Goal: Information Seeking & Learning: Learn about a topic

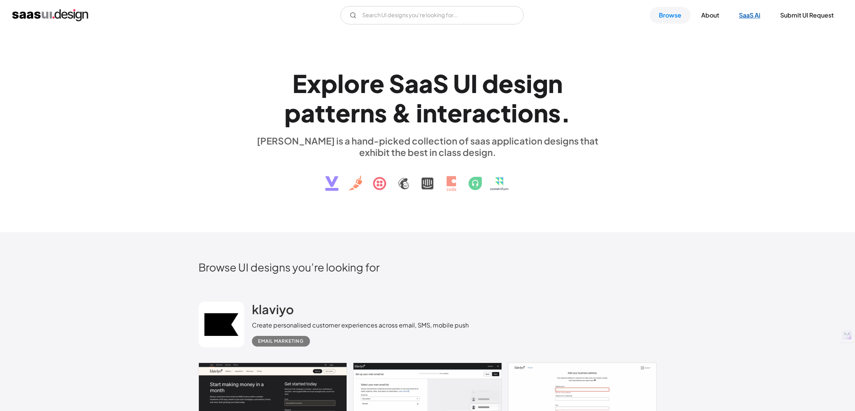
scroll to position [5, 0]
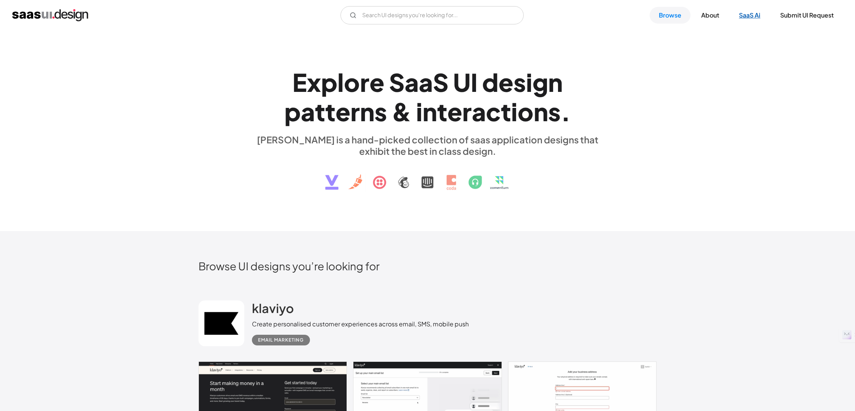
click at [755, 12] on link "SaaS Ai" at bounding box center [749, 15] width 40 height 17
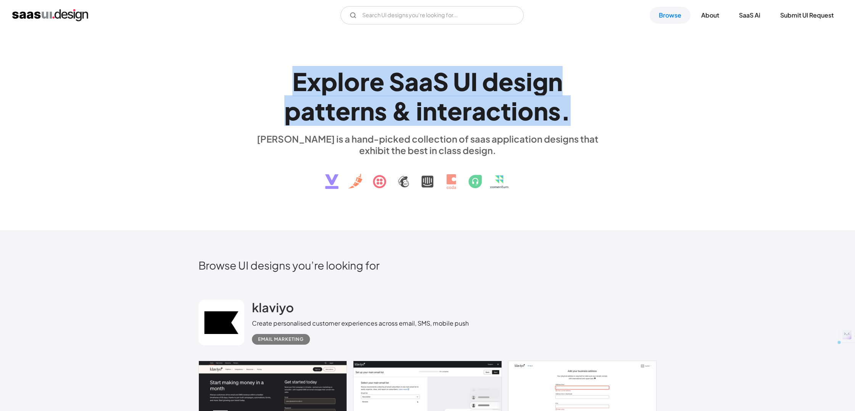
drag, startPoint x: 295, startPoint y: 87, endPoint x: 572, endPoint y: 105, distance: 277.1
click at [572, 105] on h1 "E x p l o r e S a a S U I d e s i g n p a t t e r n s & i n t e r a c t i o n s…" at bounding box center [427, 96] width 351 height 59
click at [706, 14] on link "About" at bounding box center [710, 15] width 36 height 17
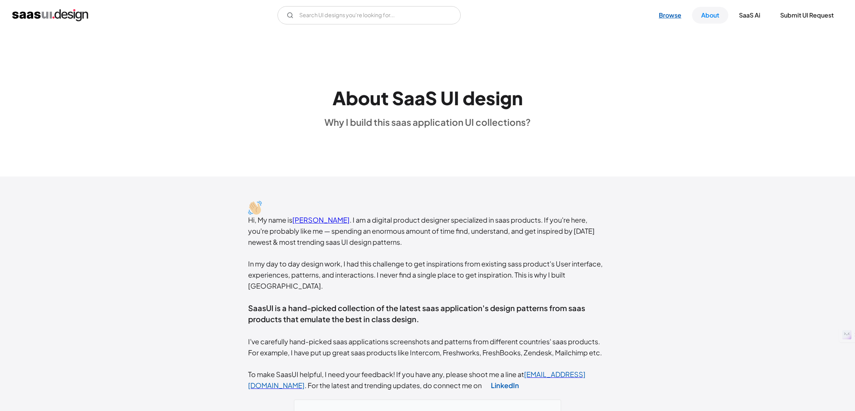
click at [676, 18] on link "Browse" at bounding box center [669, 15] width 41 height 17
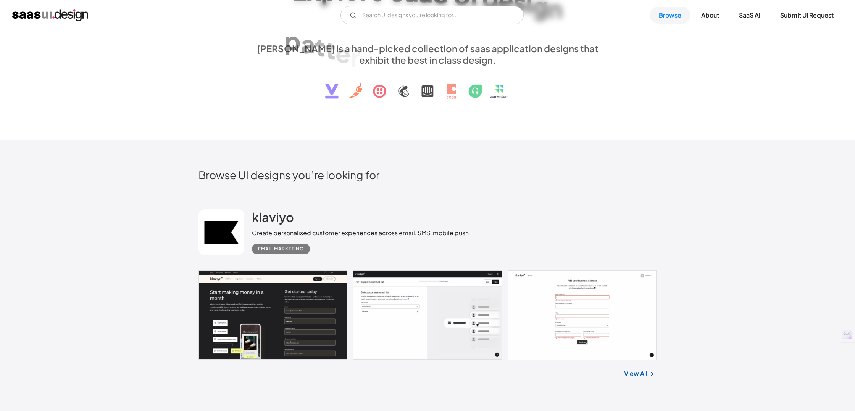
scroll to position [98, 0]
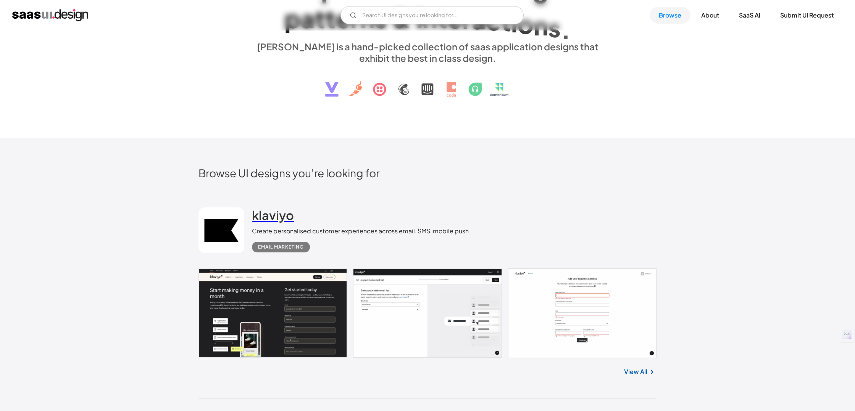
click at [285, 216] on div "klaviyo Create personalised customer experiences across email, SMS, mobile push…" at bounding box center [360, 230] width 217 height 45
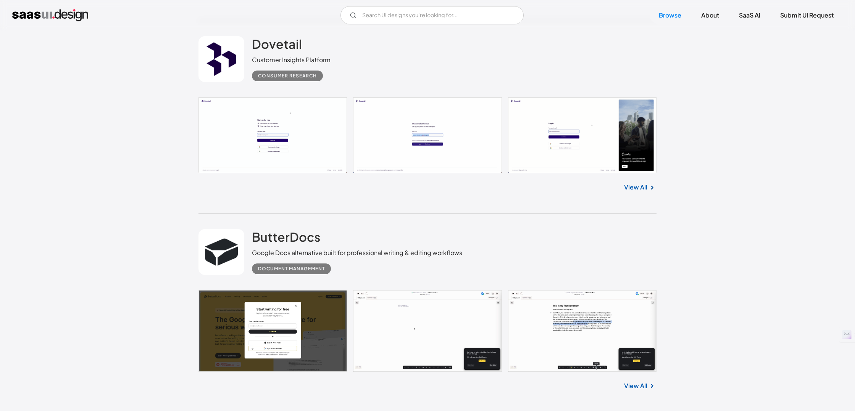
scroll to position [1686, 0]
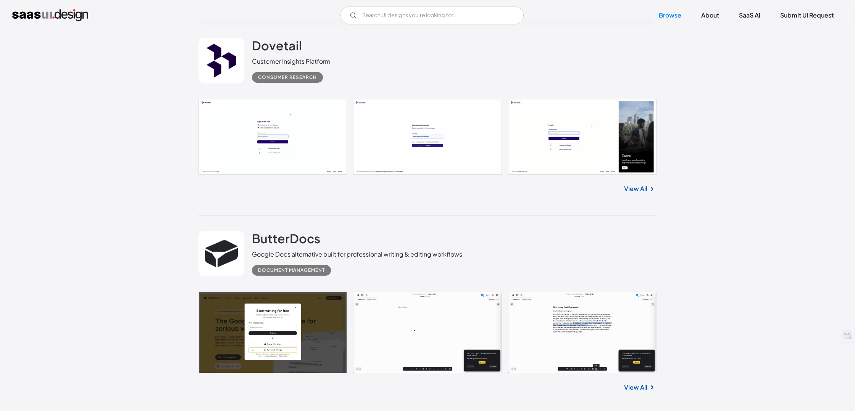
click at [573, 65] on div "Dovetail Customer Insights Platform Consumer Research" at bounding box center [427, 61] width 458 height 76
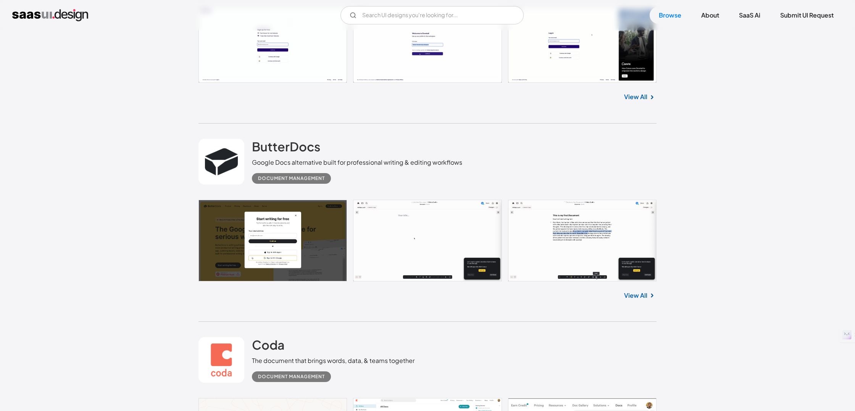
scroll to position [1780, 0]
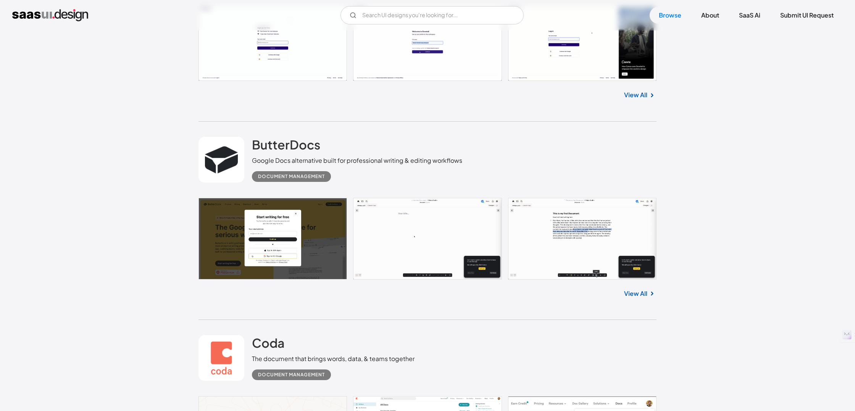
click at [60, 15] on img "home" at bounding box center [50, 15] width 76 height 12
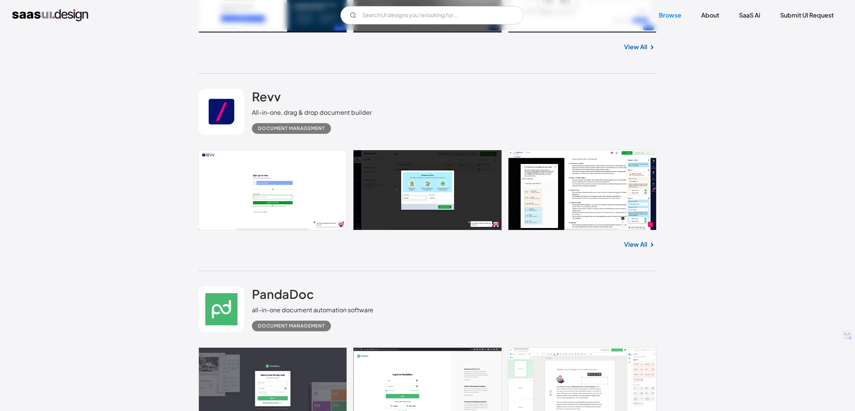
scroll to position [4435, 0]
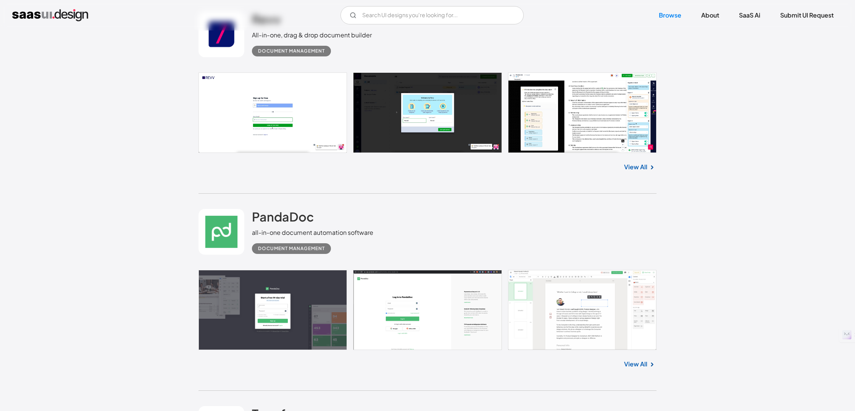
click at [380, 270] on div "PandaDoc all-in-one document automation software Document Management" at bounding box center [427, 232] width 458 height 76
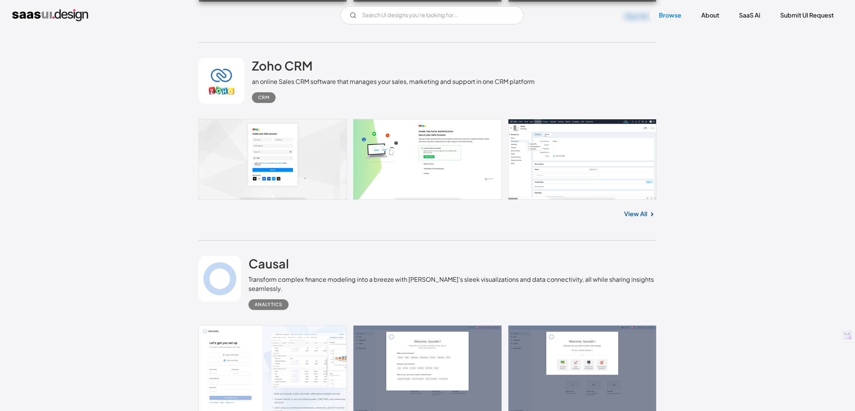
scroll to position [14533, 0]
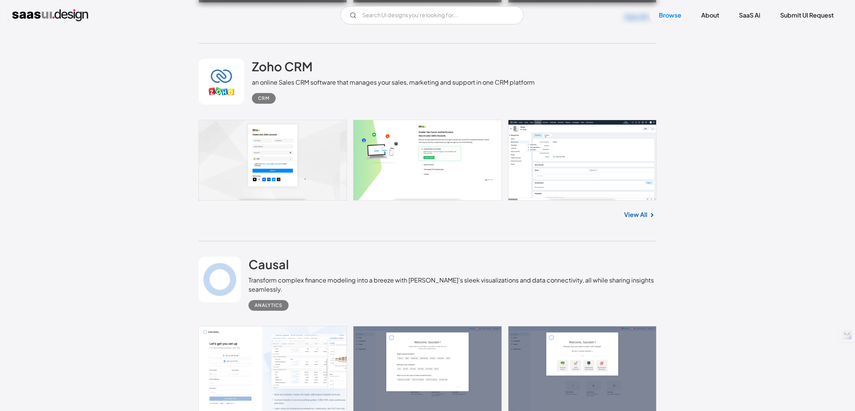
click at [637, 219] on link "View All" at bounding box center [635, 214] width 23 height 9
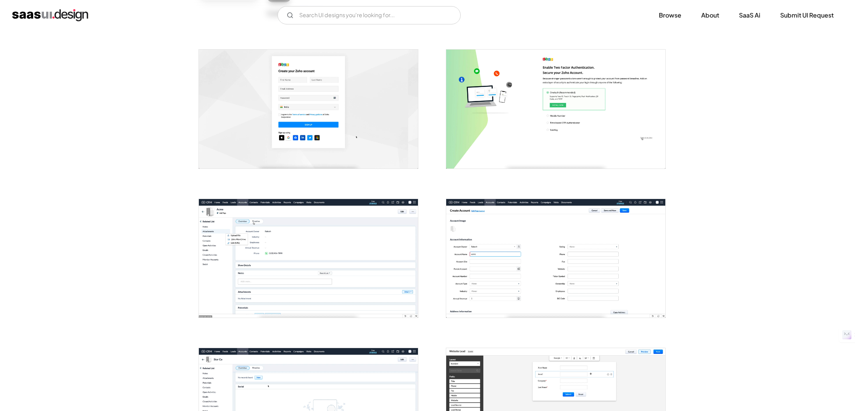
scroll to position [130, 0]
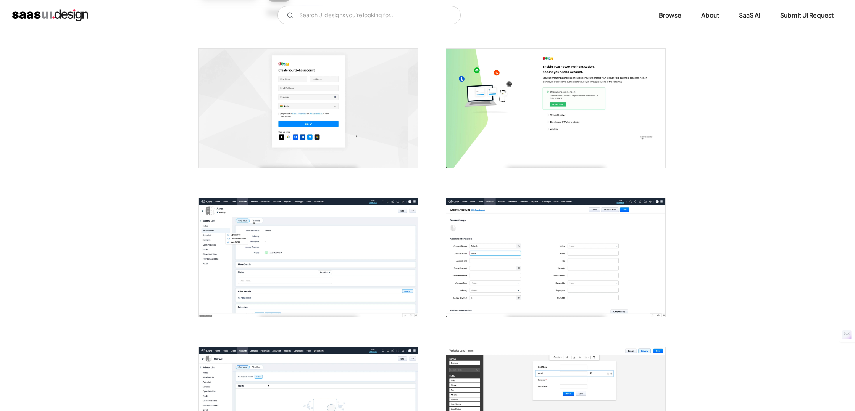
click at [217, 265] on img "open lightbox" at bounding box center [308, 257] width 219 height 119
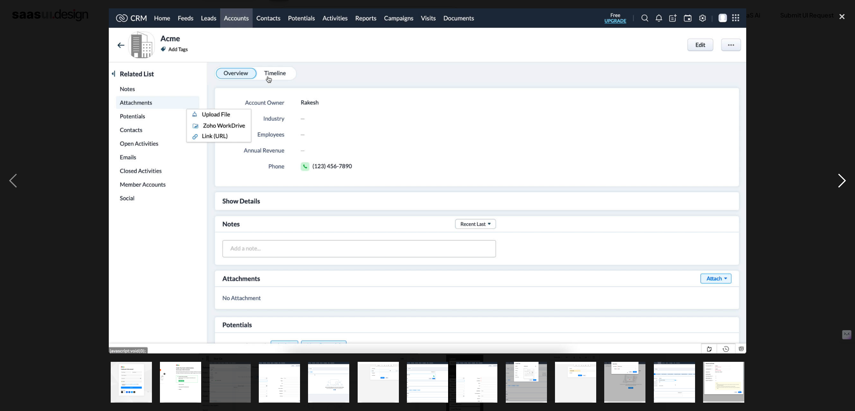
click at [840, 187] on div "next image" at bounding box center [842, 181] width 26 height 346
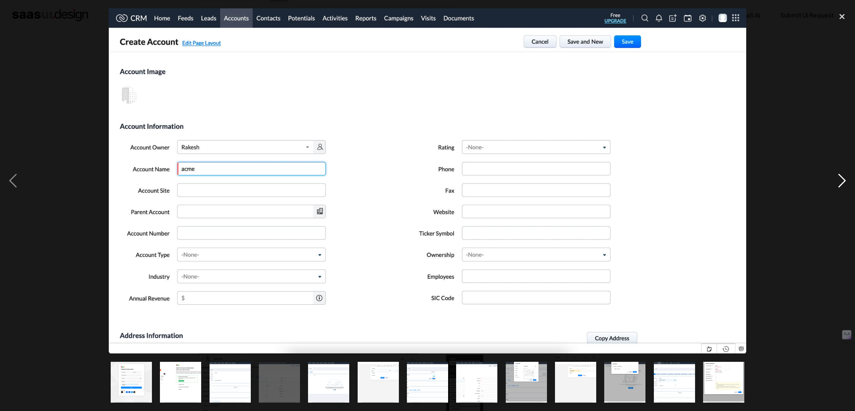
click at [840, 187] on div "next image" at bounding box center [842, 181] width 26 height 346
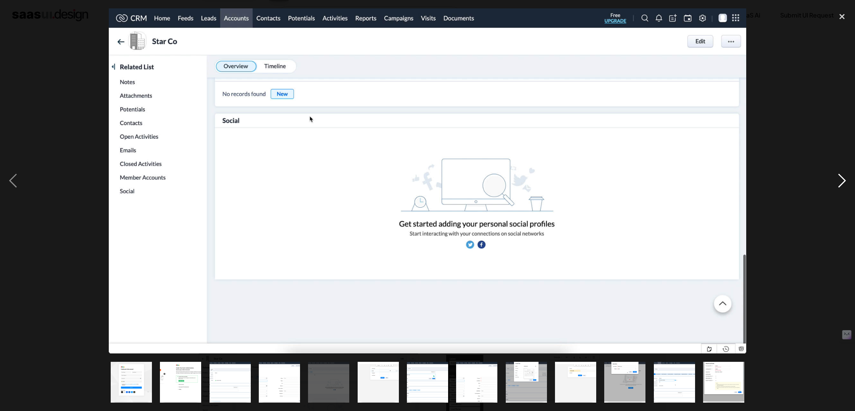
click at [840, 187] on div "next image" at bounding box center [842, 181] width 26 height 346
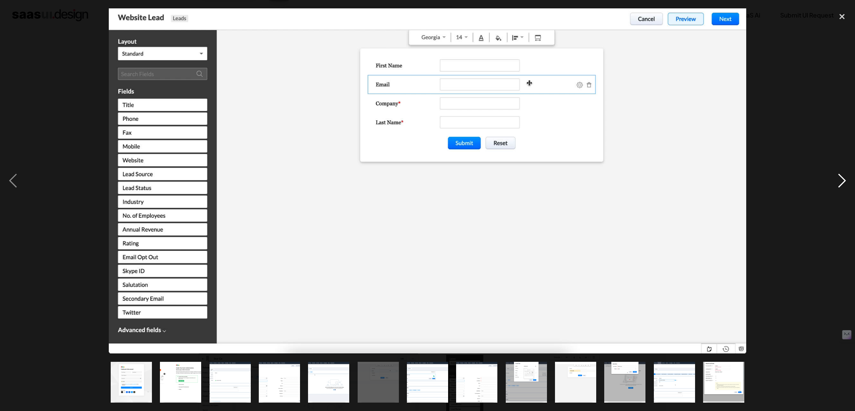
click at [840, 187] on div "next image" at bounding box center [842, 181] width 26 height 346
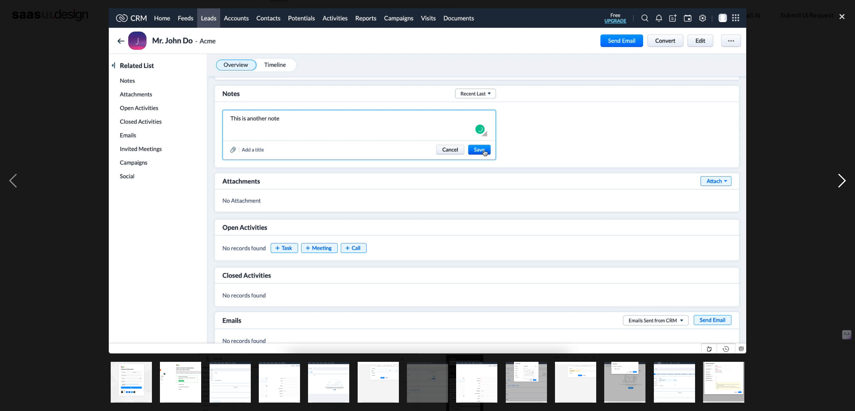
click at [840, 187] on div "next image" at bounding box center [842, 181] width 26 height 346
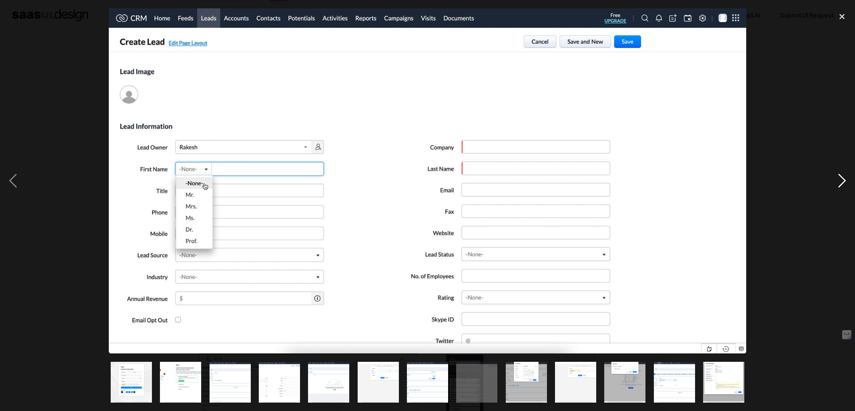
click at [840, 187] on div "next image" at bounding box center [842, 181] width 26 height 346
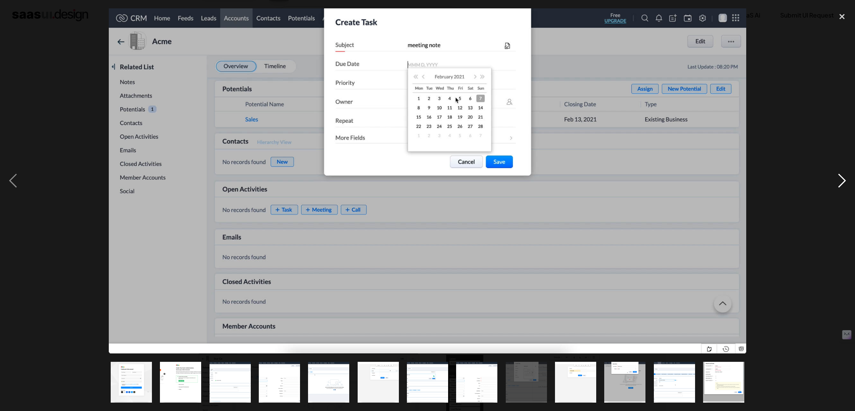
click at [840, 187] on div "next image" at bounding box center [842, 181] width 26 height 346
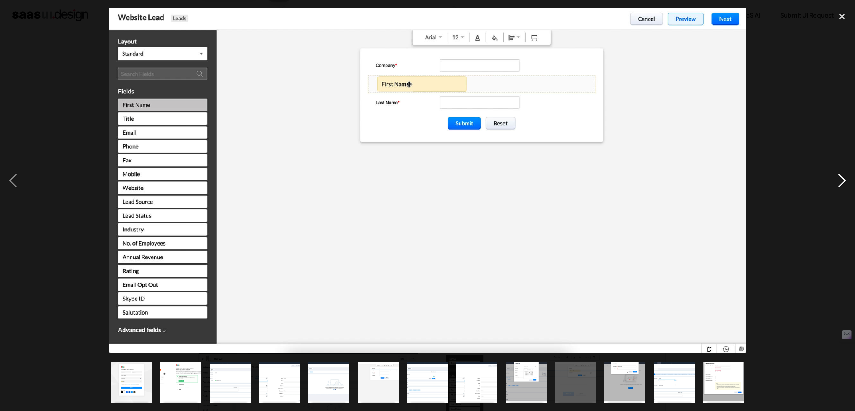
click at [840, 187] on div "next image" at bounding box center [842, 181] width 26 height 346
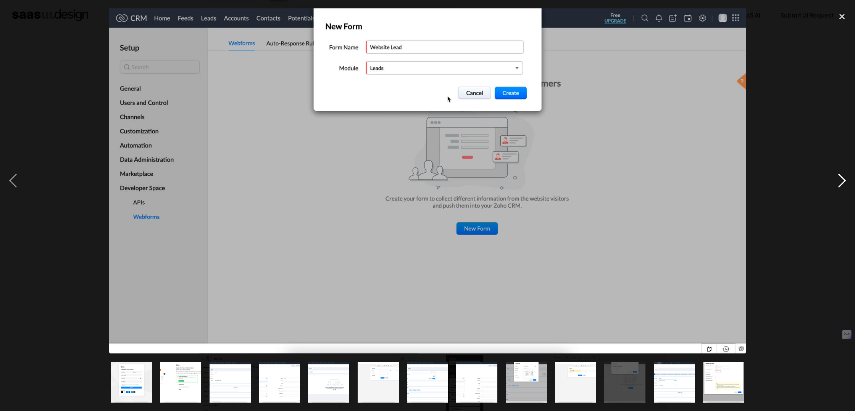
click at [840, 187] on div "next image" at bounding box center [842, 181] width 26 height 346
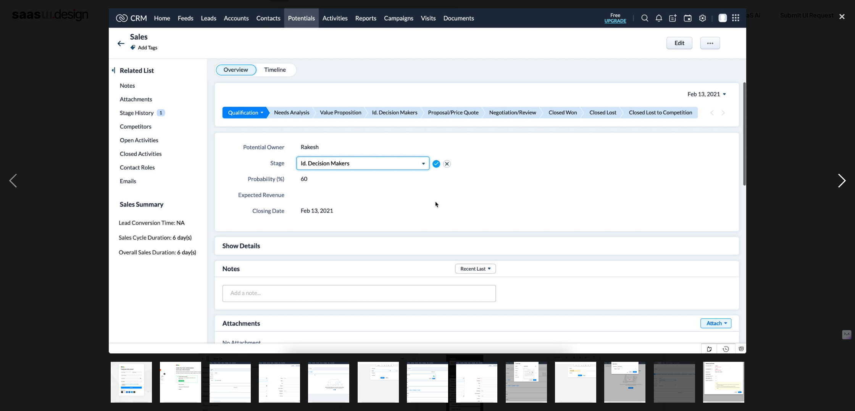
click at [840, 187] on div "next image" at bounding box center [842, 181] width 26 height 346
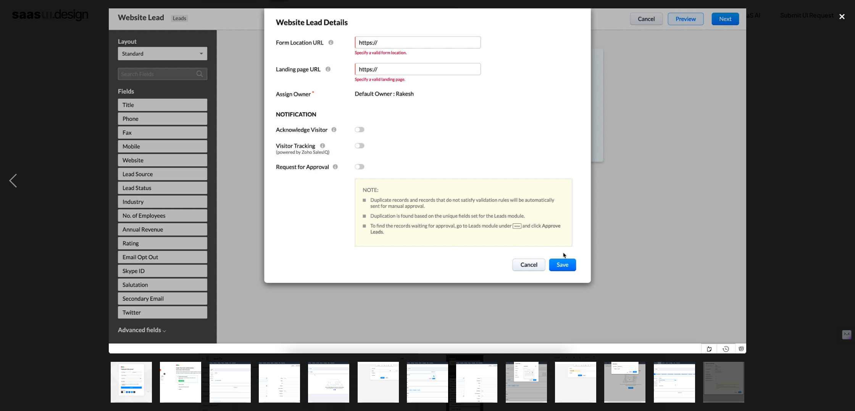
click at [841, 18] on div "close lightbox" at bounding box center [842, 16] width 26 height 17
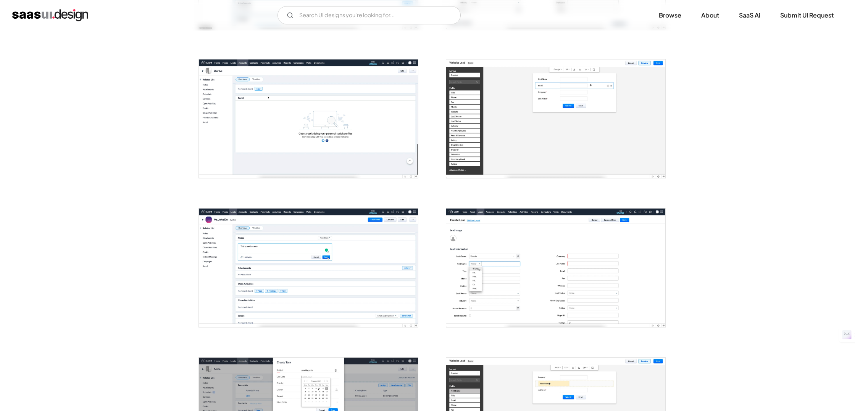
scroll to position [0, 0]
